Goal: Find specific page/section: Find specific page/section

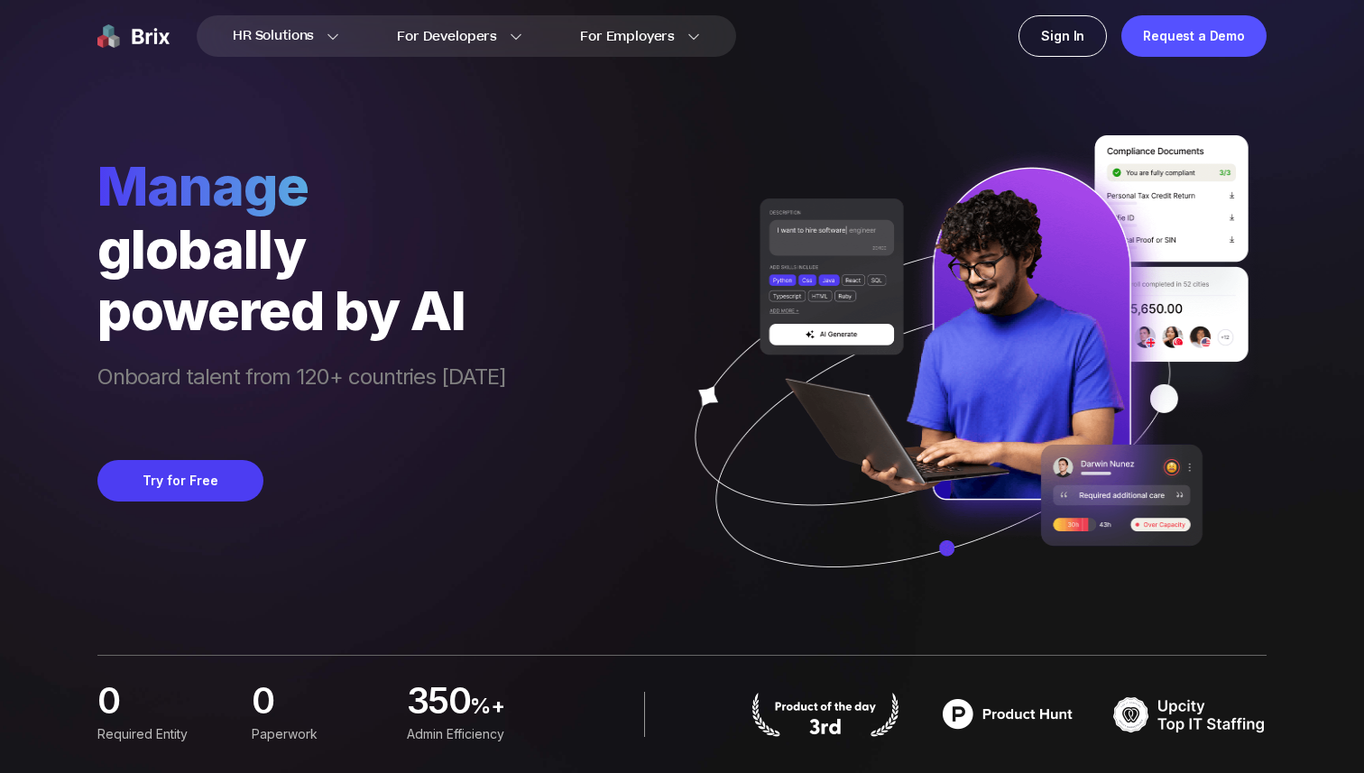
click at [141, 29] on img at bounding box center [133, 36] width 72 height 42
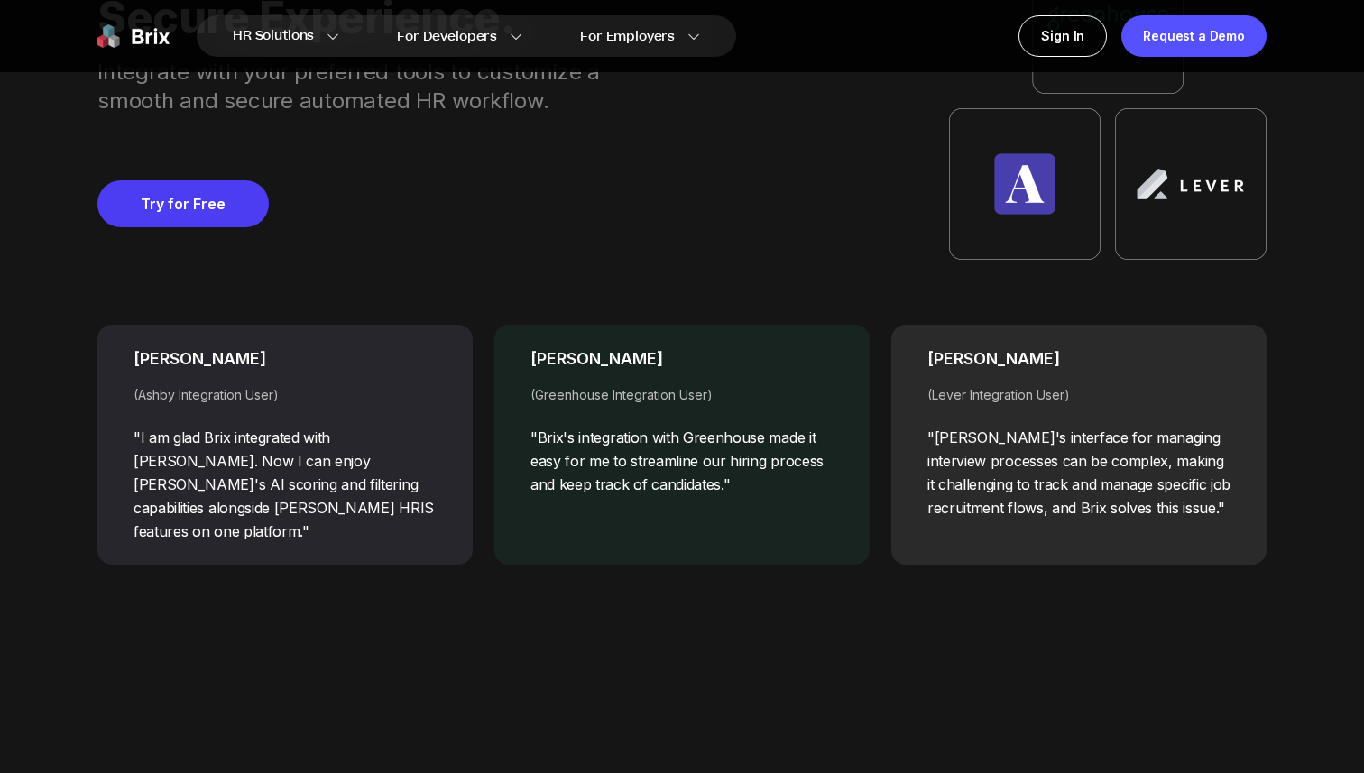
scroll to position [7779, 0]
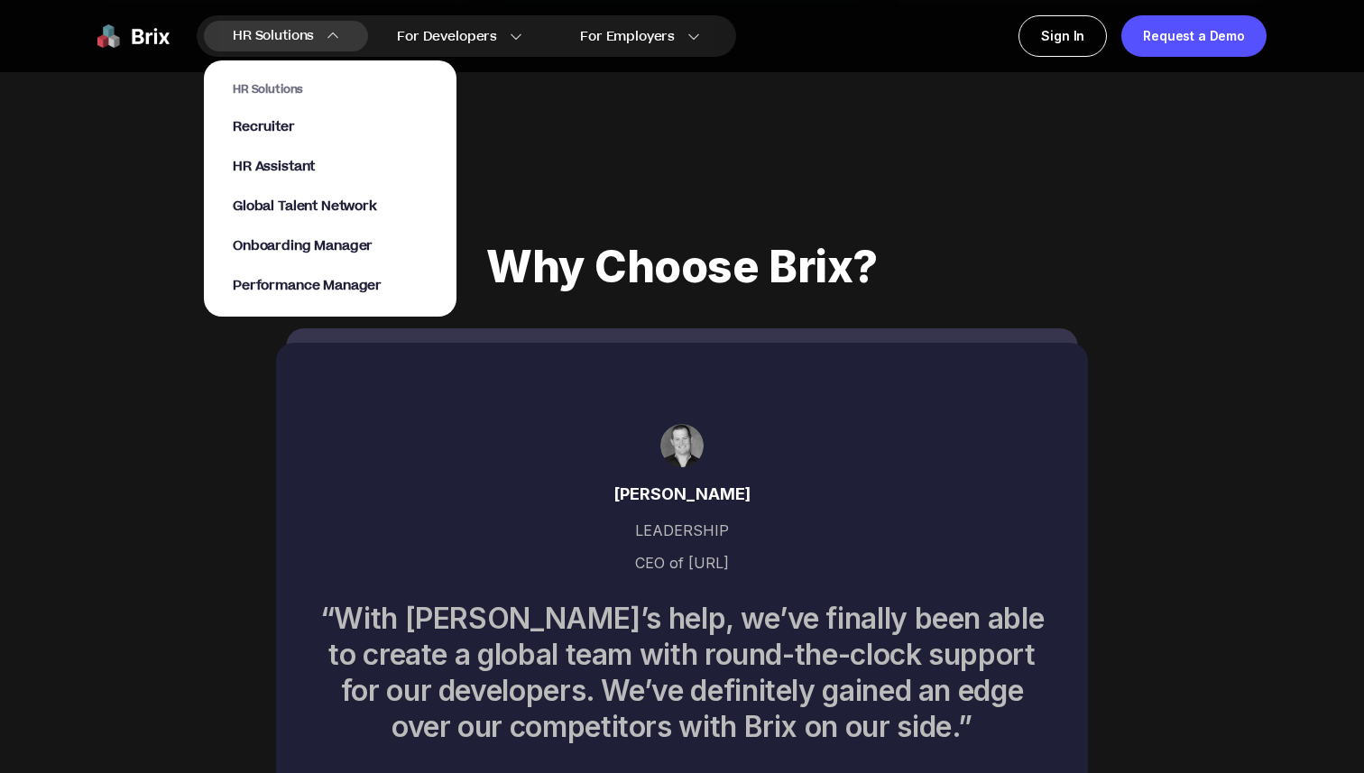
click at [268, 36] on span "HR Solutions" at bounding box center [273, 36] width 81 height 29
click at [272, 127] on span "Recruiter" at bounding box center [264, 127] width 62 height 21
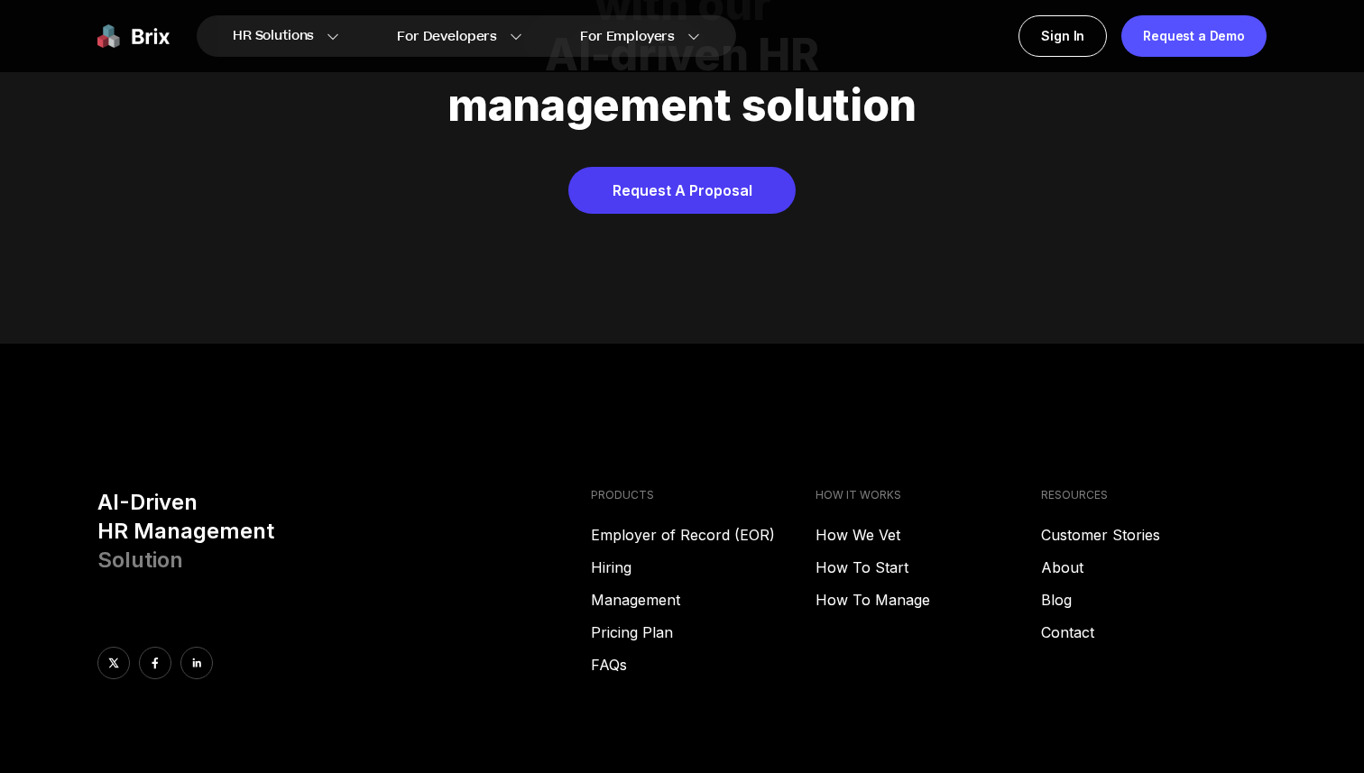
scroll to position [9218, 0]
